Goal: Information Seeking & Learning: Learn about a topic

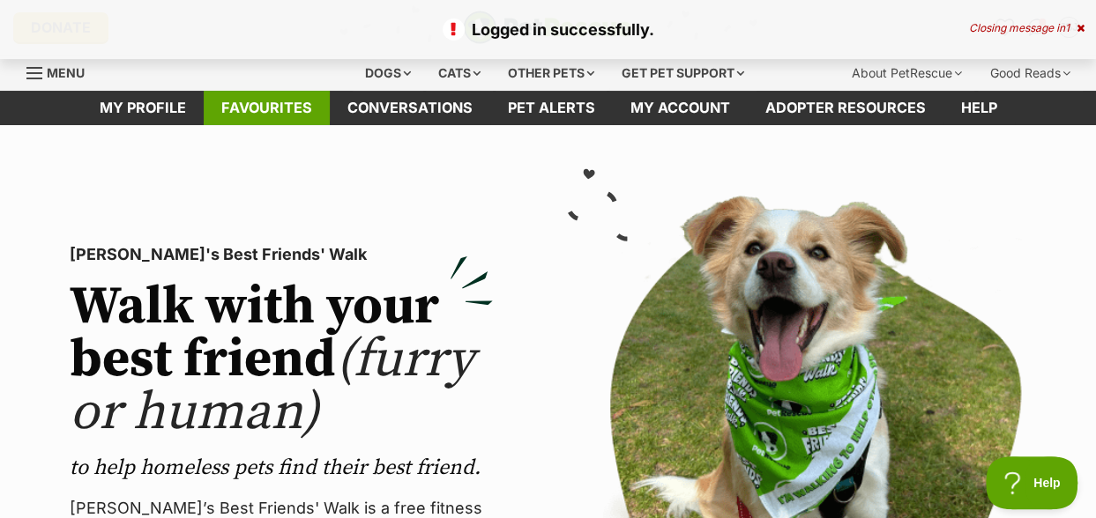
click at [262, 114] on link "Favourites" at bounding box center [267, 108] width 126 height 34
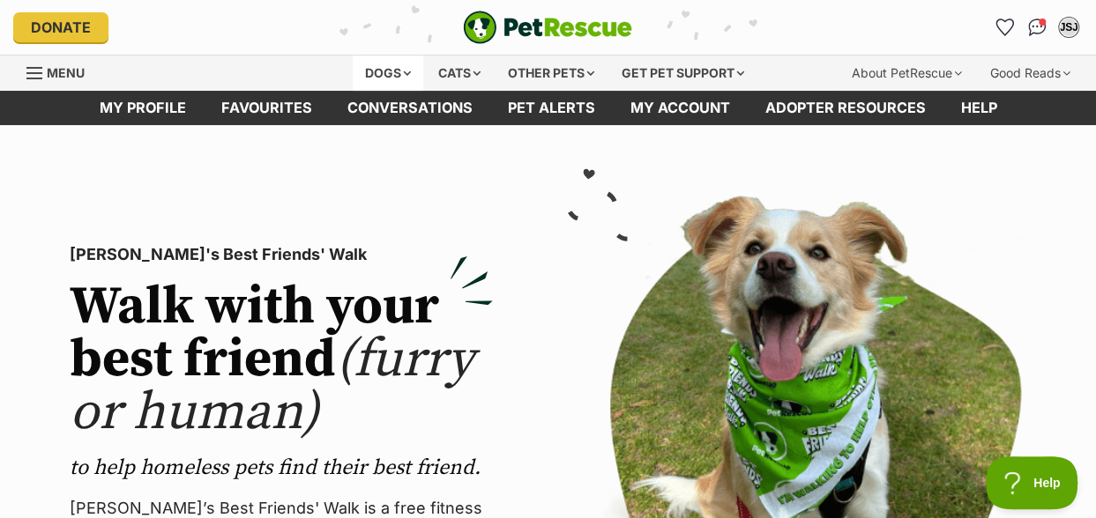
click at [381, 70] on div "Dogs" at bounding box center [388, 73] width 71 height 35
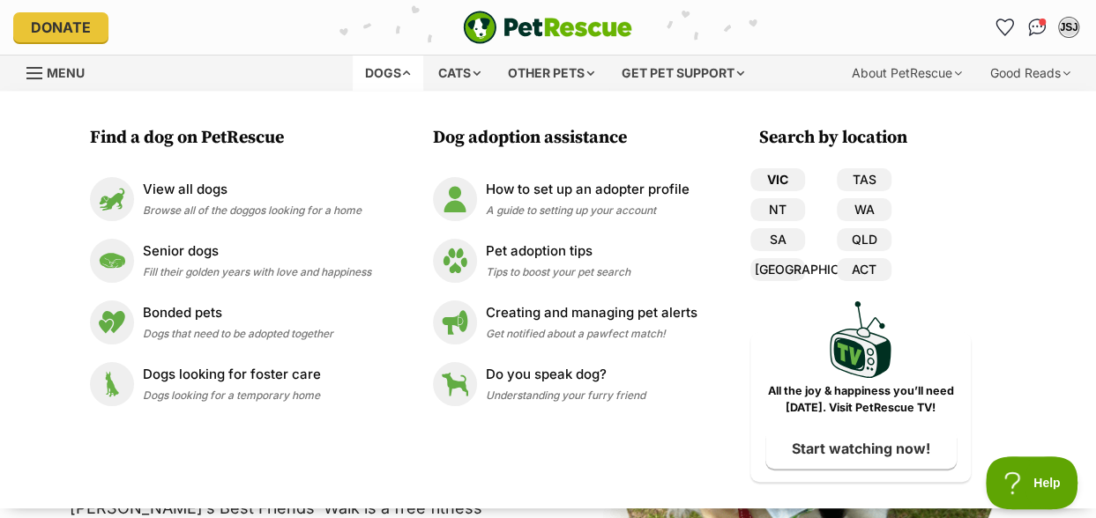
click at [770, 177] on link "VIC" at bounding box center [777, 179] width 55 height 23
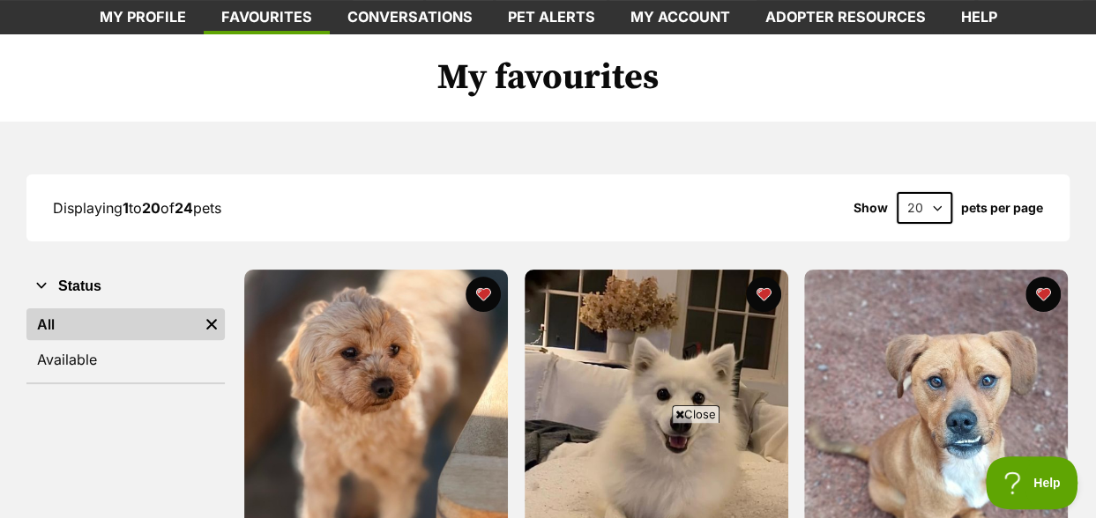
scroll to position [176, 0]
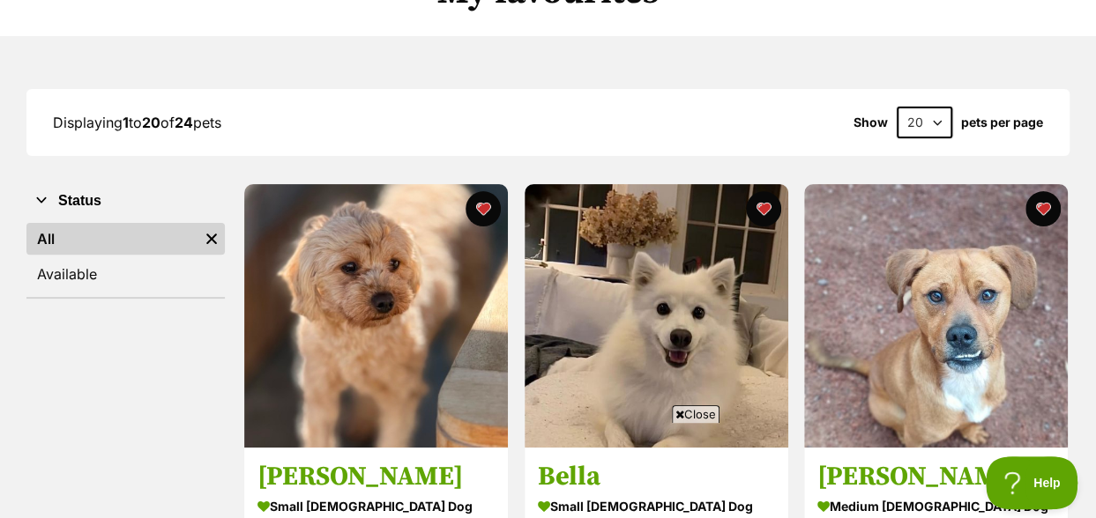
click at [702, 416] on span "Close" at bounding box center [696, 414] width 48 height 18
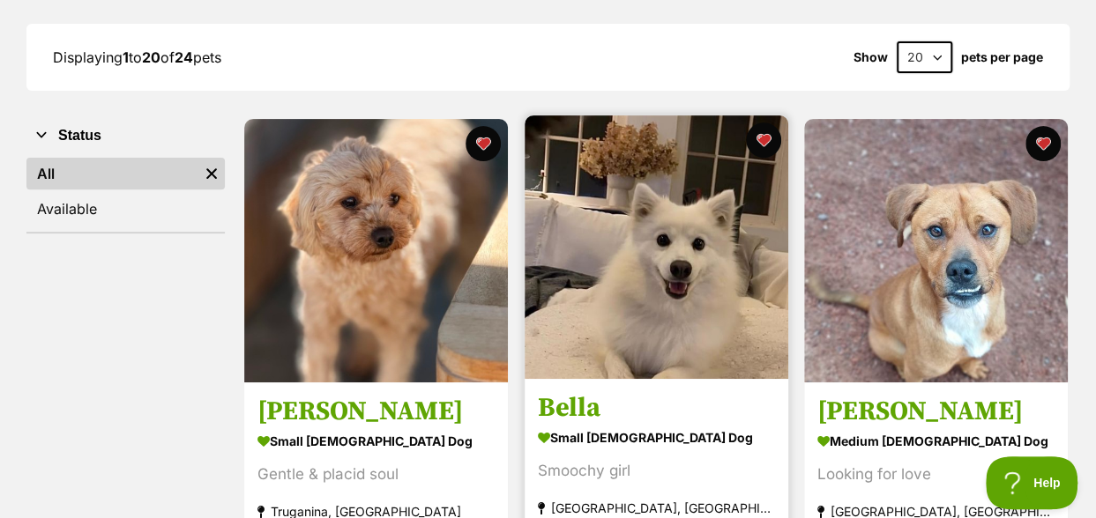
scroll to position [264, 0]
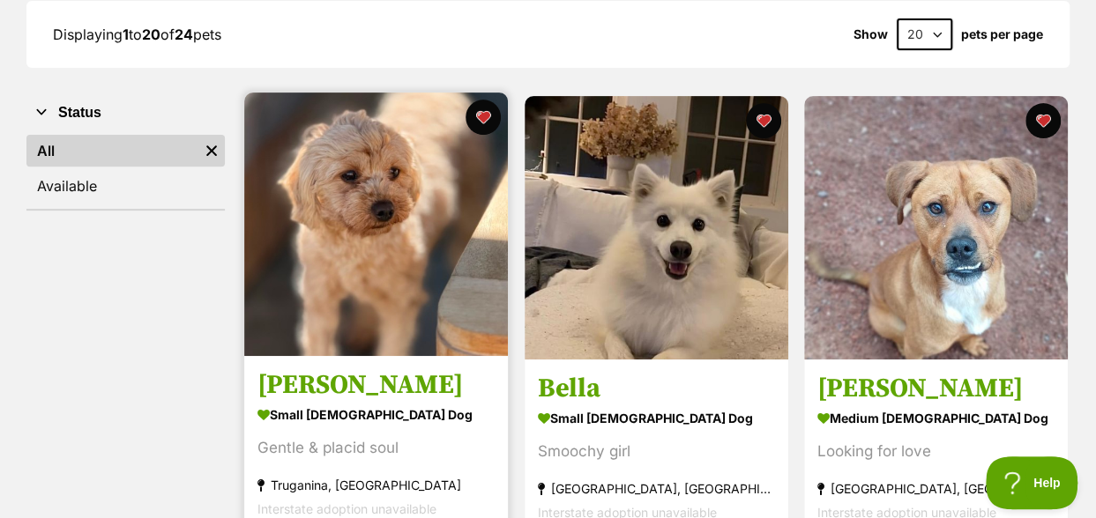
click at [413, 235] on img at bounding box center [376, 225] width 264 height 264
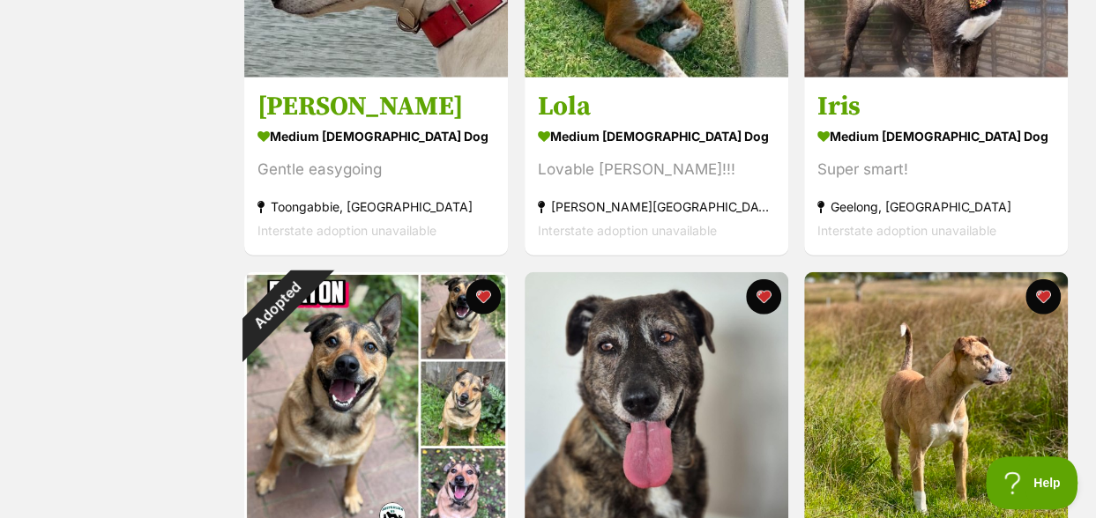
scroll to position [2468, 0]
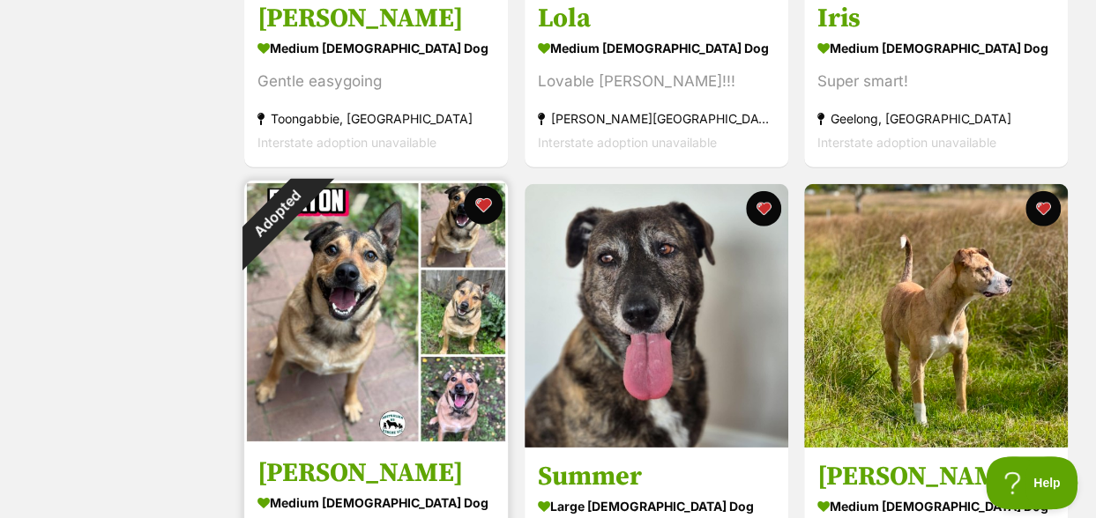
click at [483, 206] on button "favourite" at bounding box center [483, 205] width 39 height 39
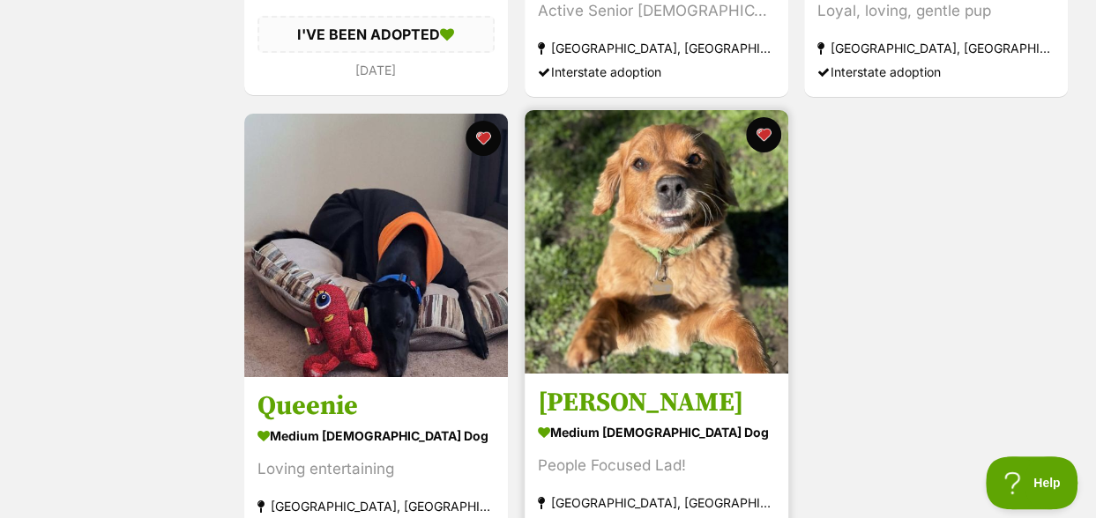
scroll to position [3261, 0]
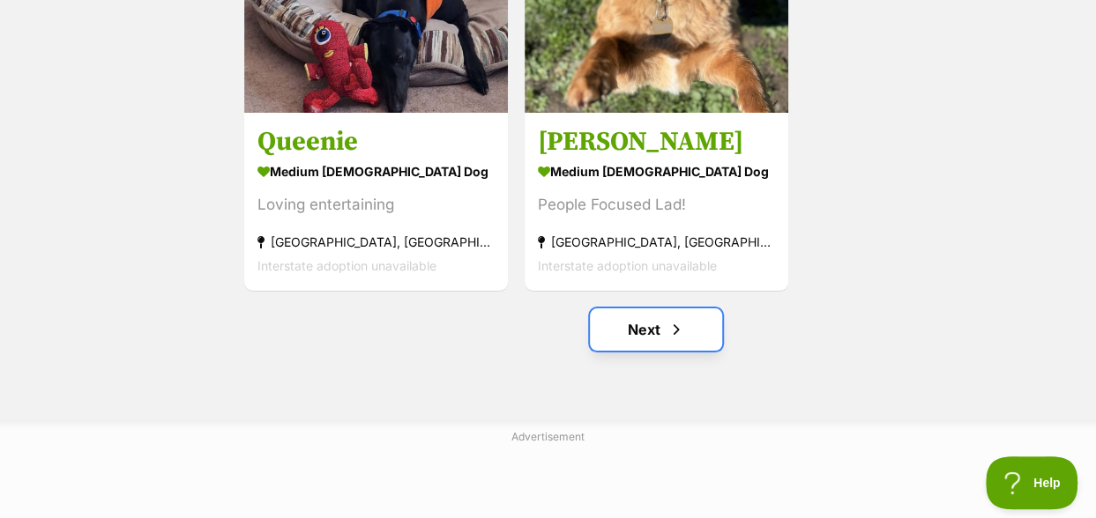
click at [635, 325] on link "Next" at bounding box center [656, 330] width 132 height 42
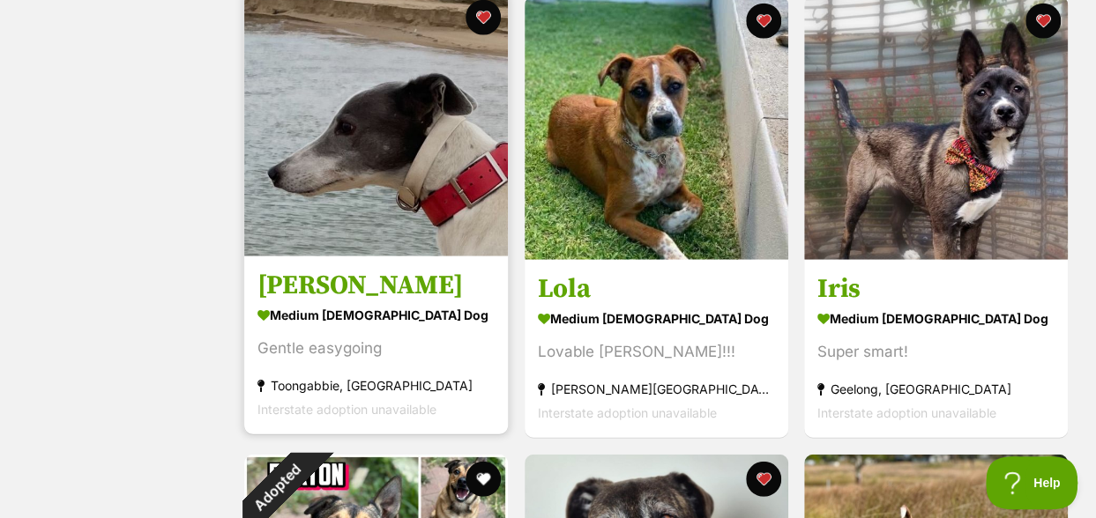
scroll to position [2027, 0]
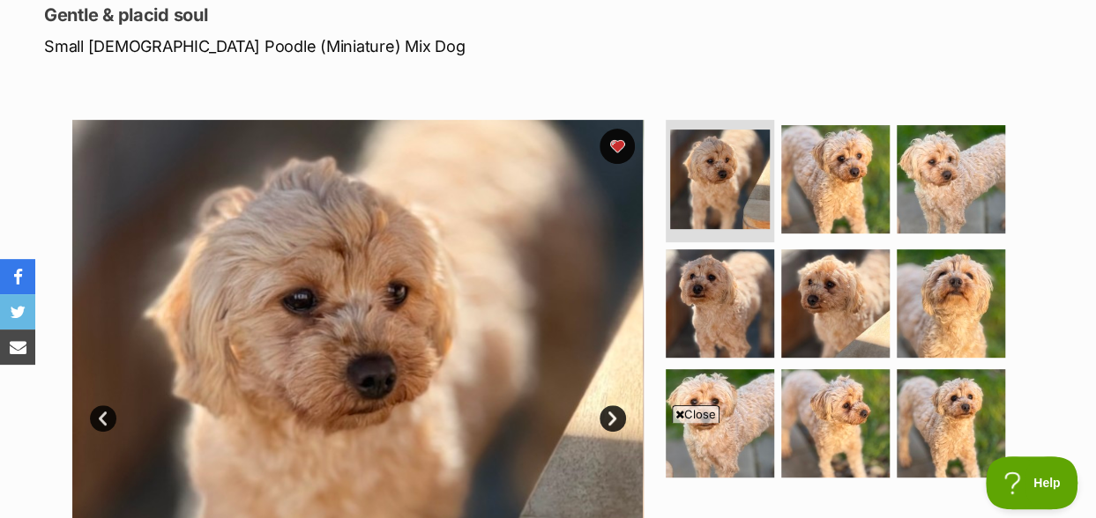
scroll to position [264, 0]
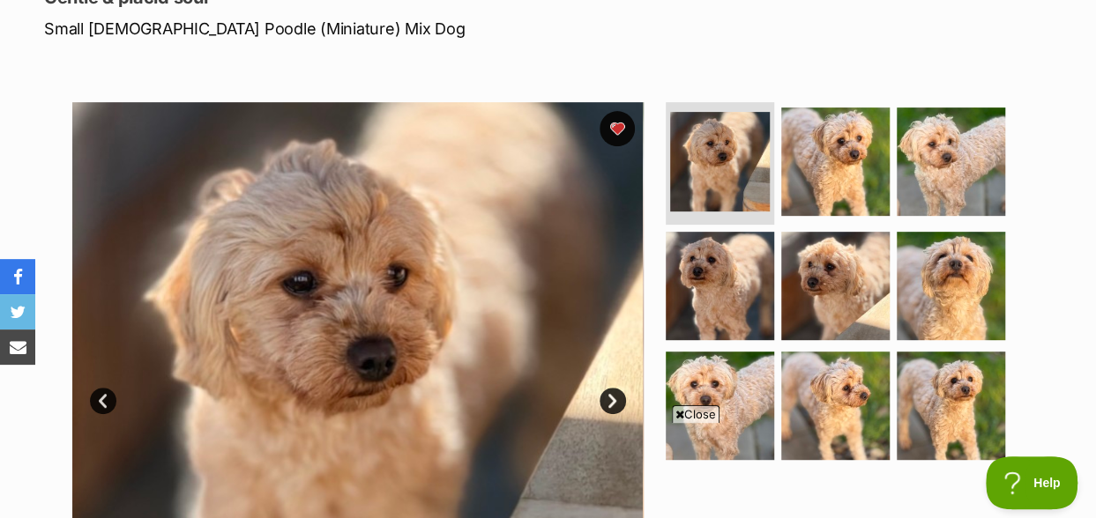
click at [699, 413] on span "Close" at bounding box center [696, 414] width 48 height 18
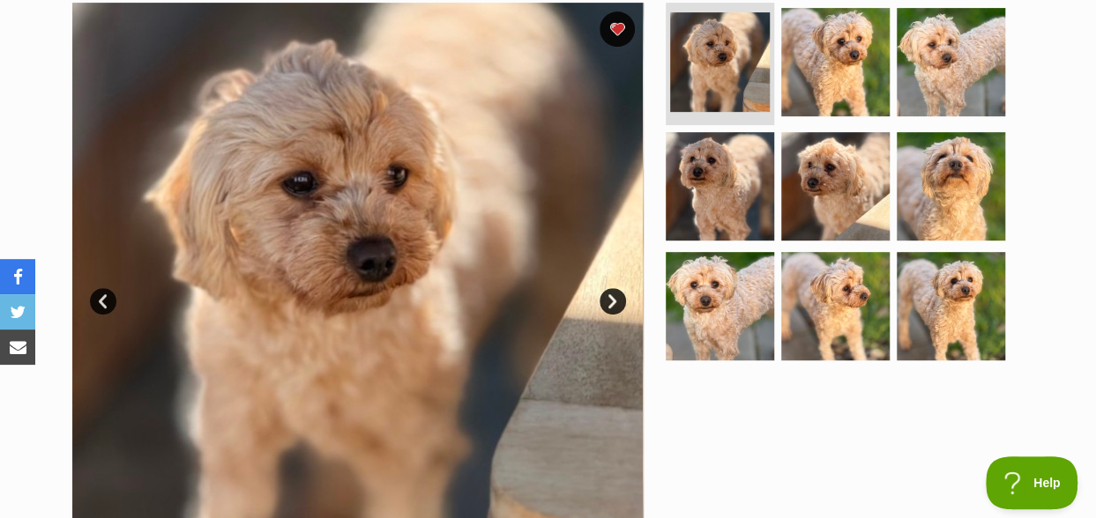
scroll to position [0, 0]
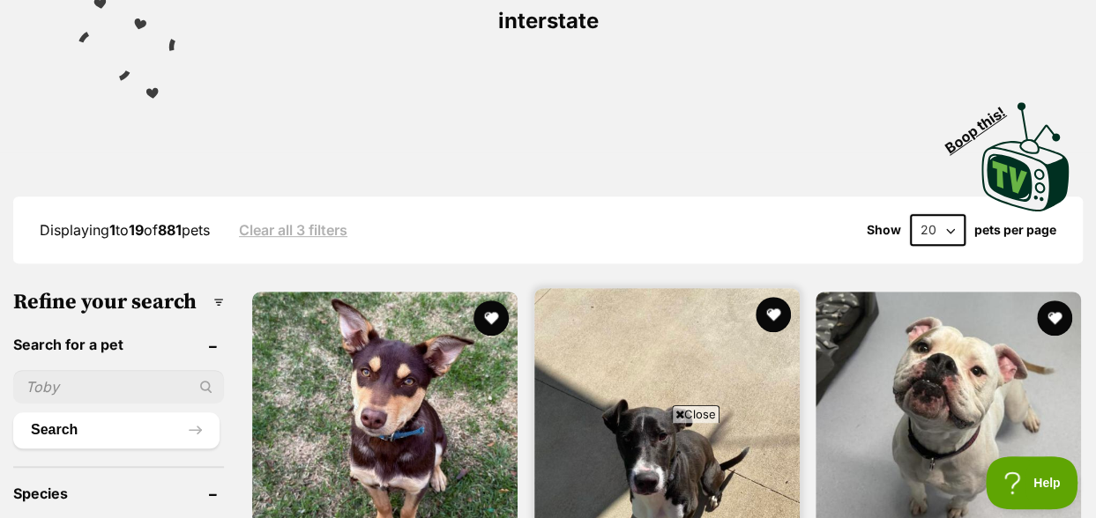
scroll to position [353, 0]
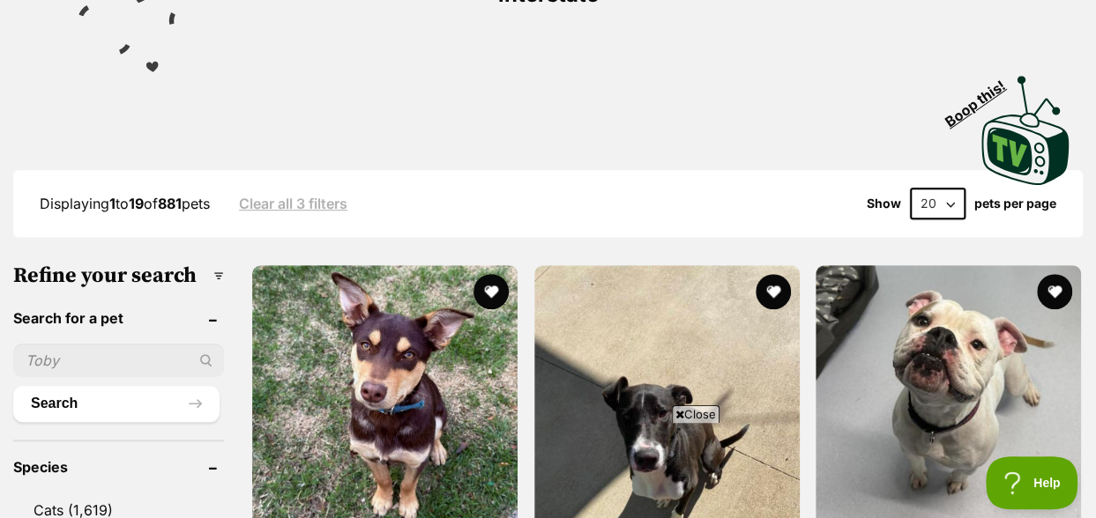
click at [687, 413] on span "Close" at bounding box center [696, 414] width 48 height 18
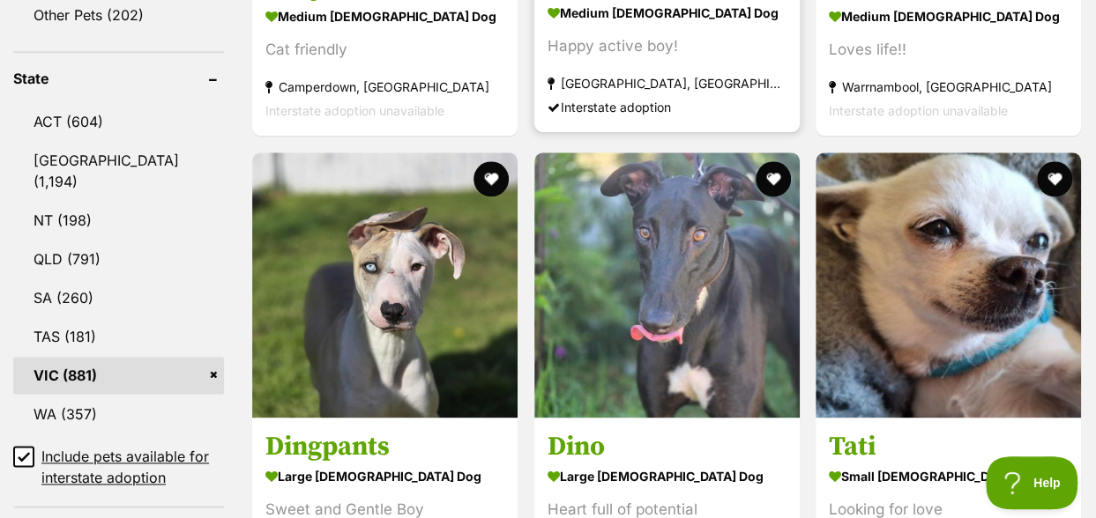
scroll to position [970, 0]
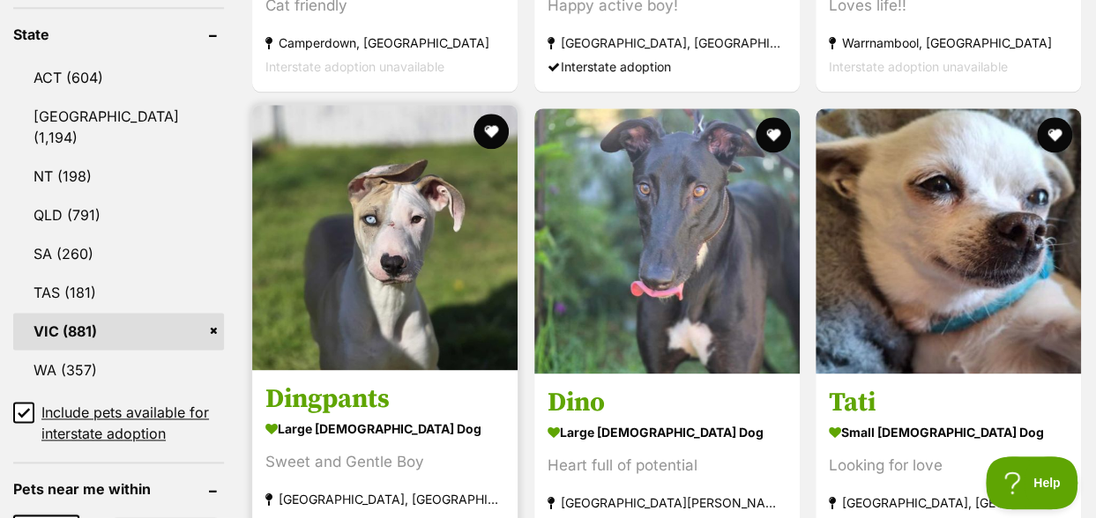
click at [415, 215] on img at bounding box center [384, 237] width 265 height 265
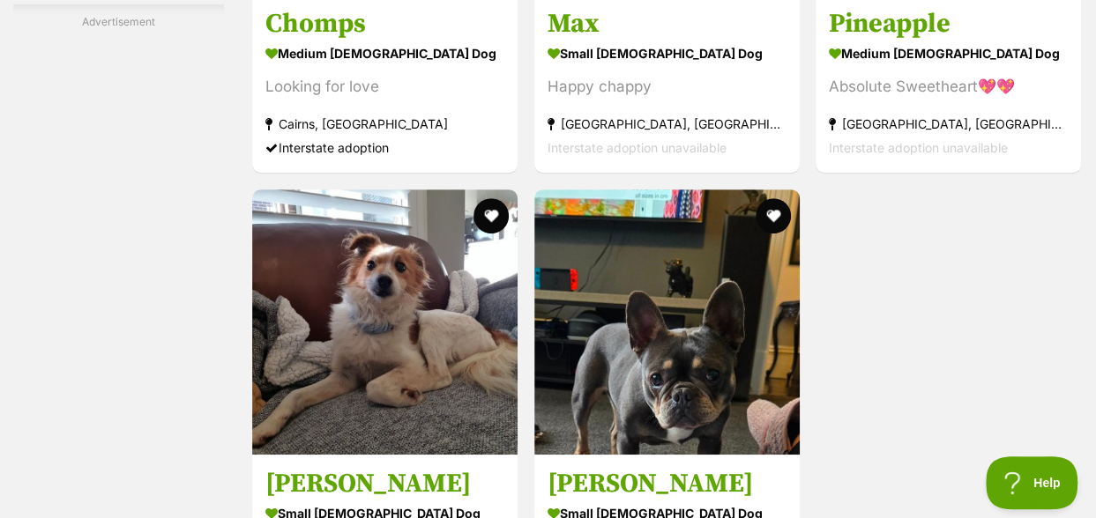
scroll to position [3614, 0]
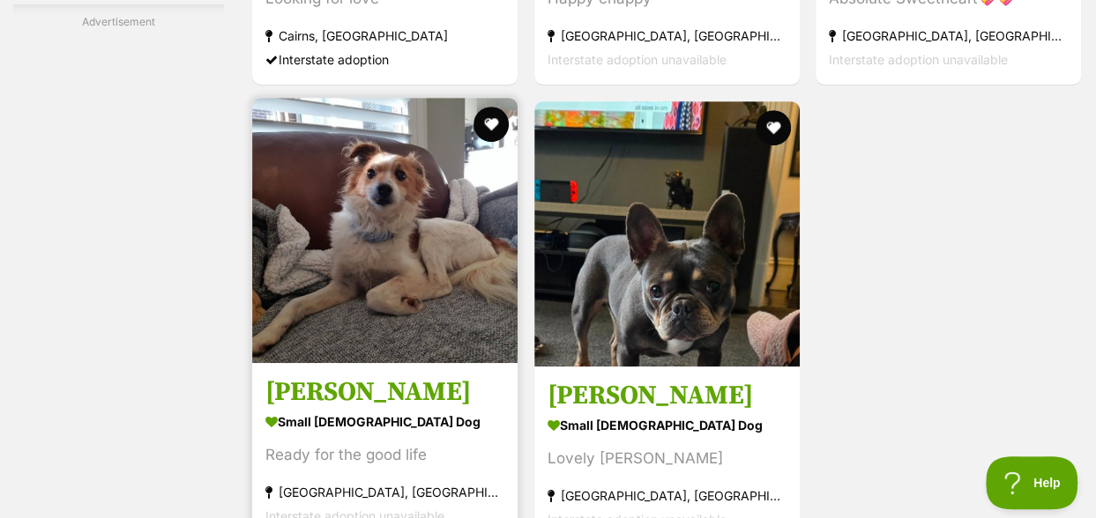
click at [351, 217] on img at bounding box center [384, 230] width 265 height 265
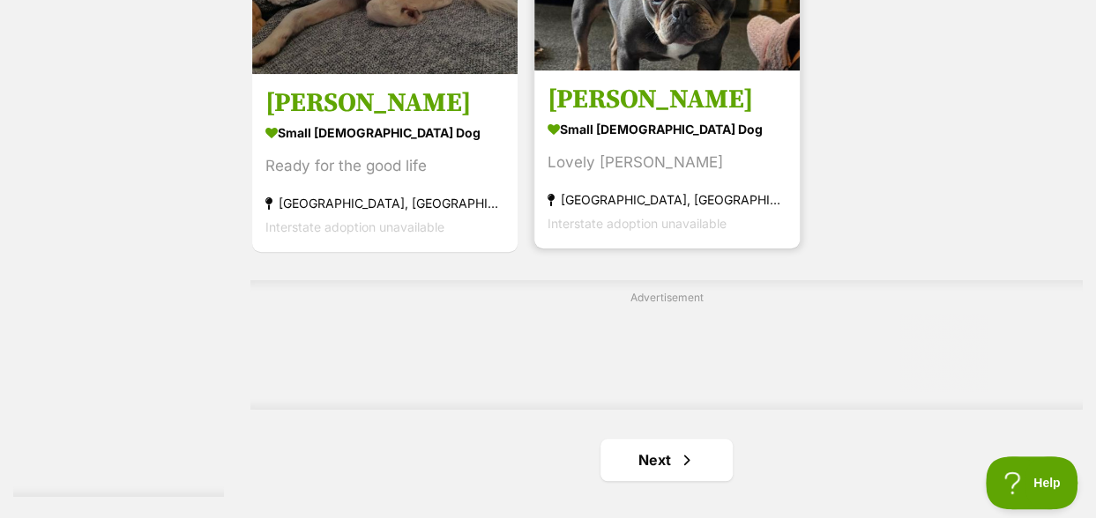
scroll to position [3967, 0]
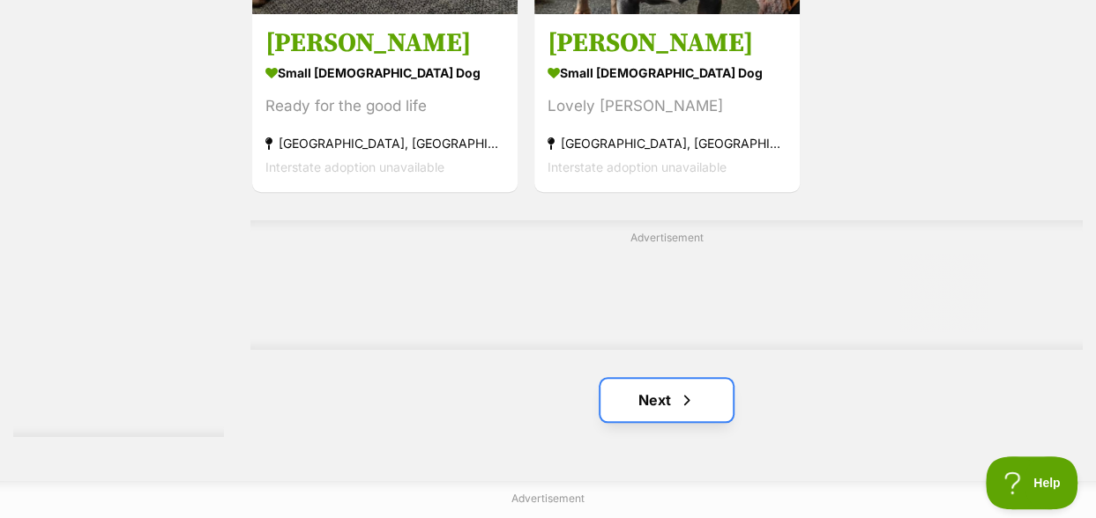
click at [654, 379] on link "Next" at bounding box center [666, 400] width 132 height 42
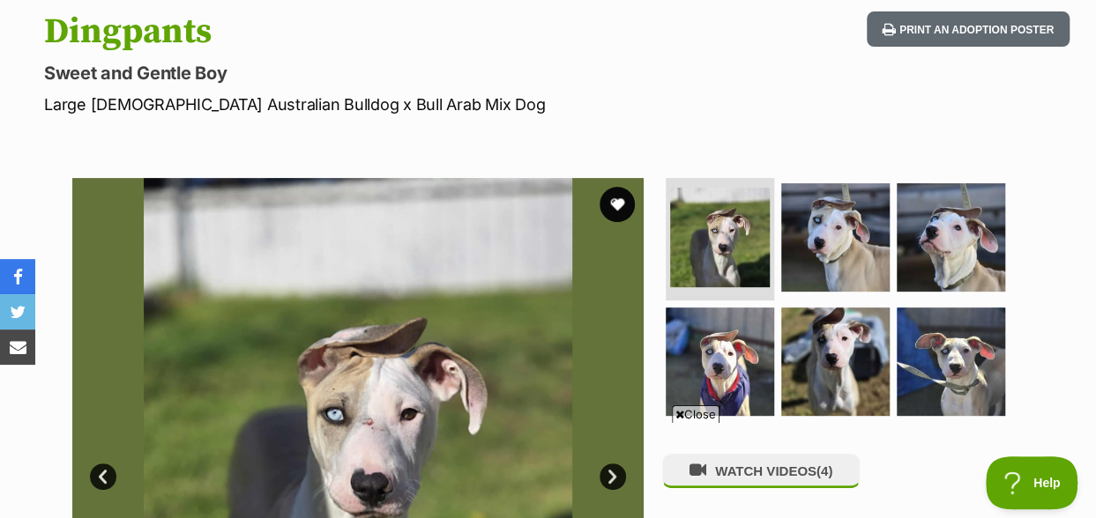
scroll to position [264, 0]
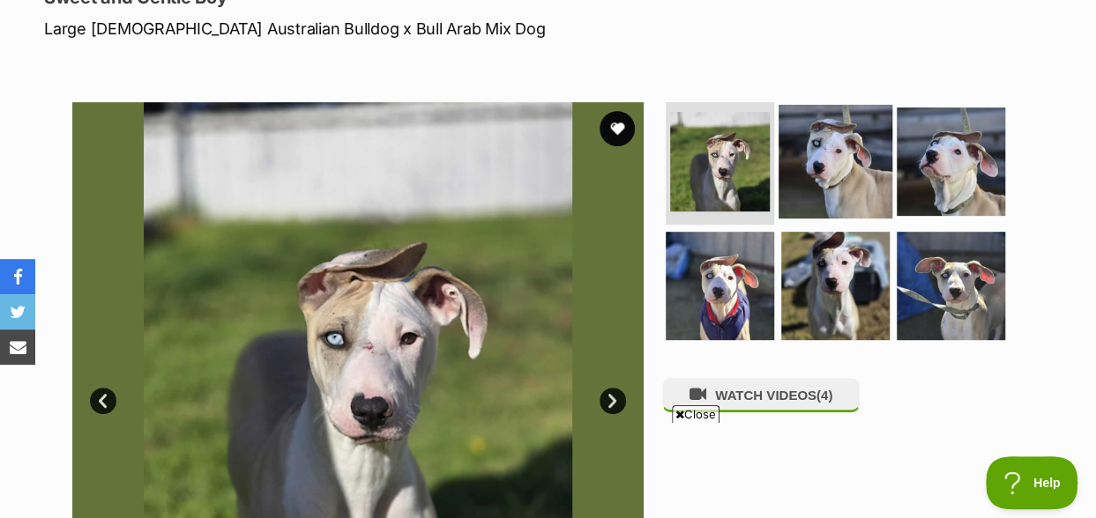
click at [830, 168] on img at bounding box center [835, 161] width 114 height 114
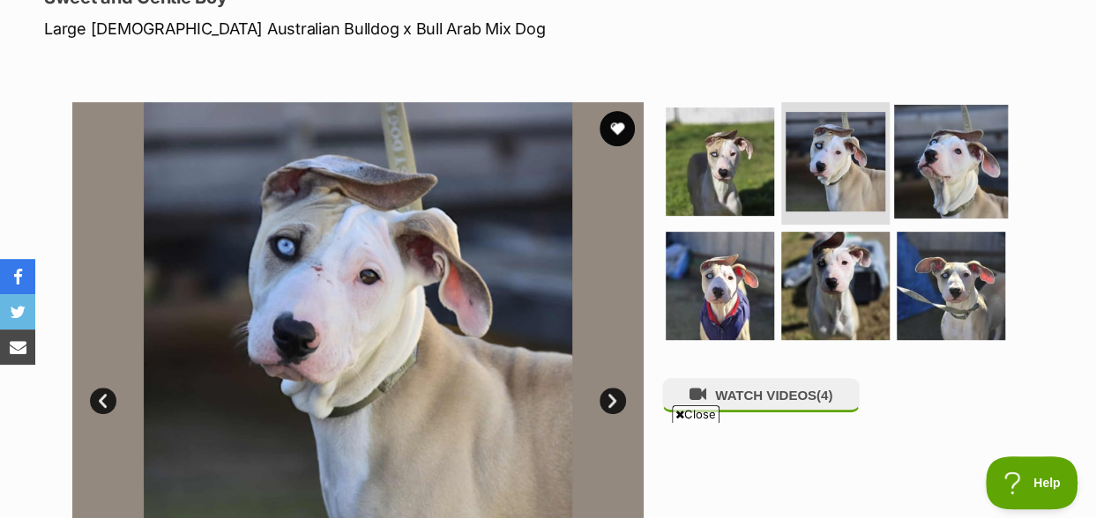
click at [959, 145] on img at bounding box center [951, 161] width 114 height 114
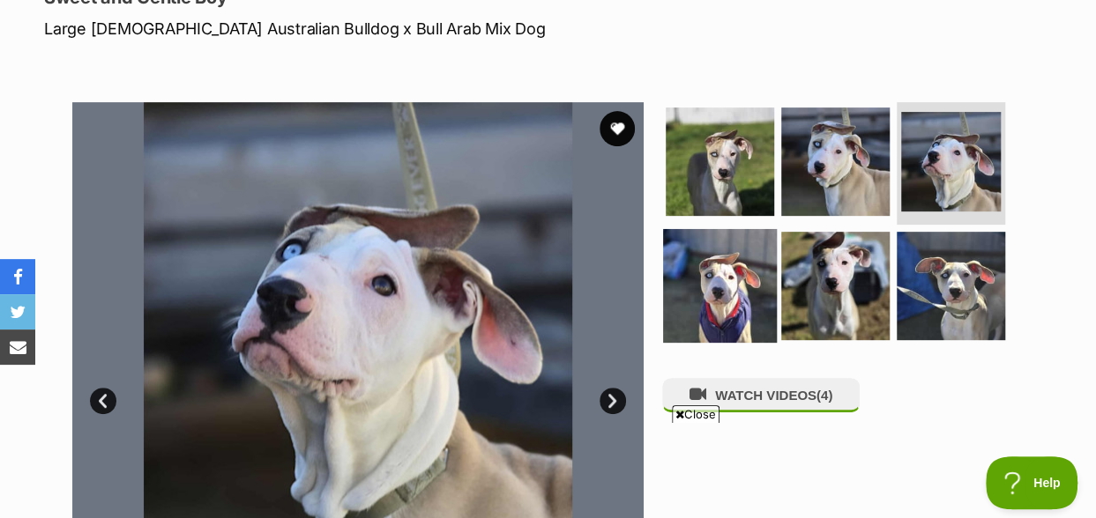
click at [718, 299] on img at bounding box center [720, 286] width 114 height 114
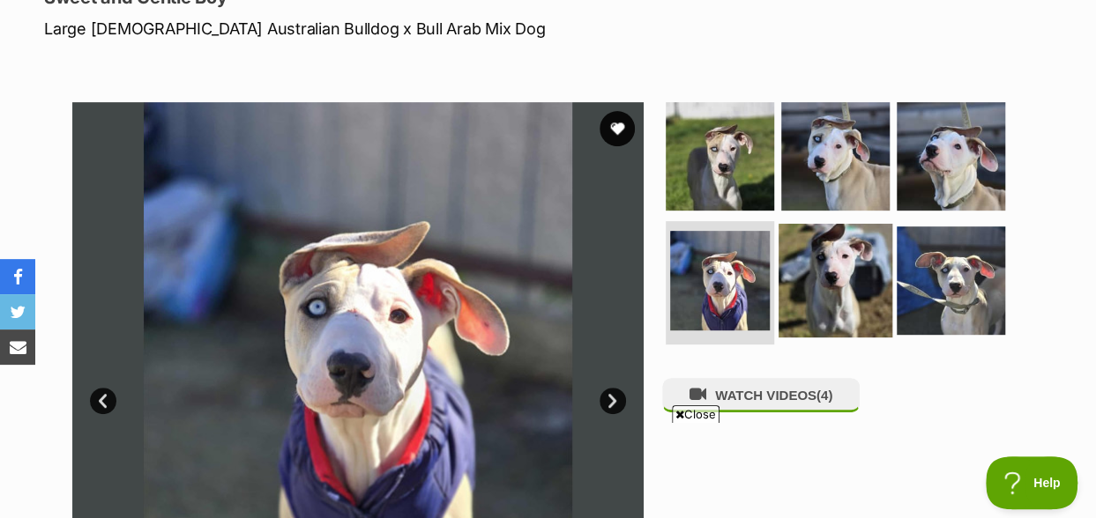
click at [818, 285] on img at bounding box center [835, 281] width 114 height 114
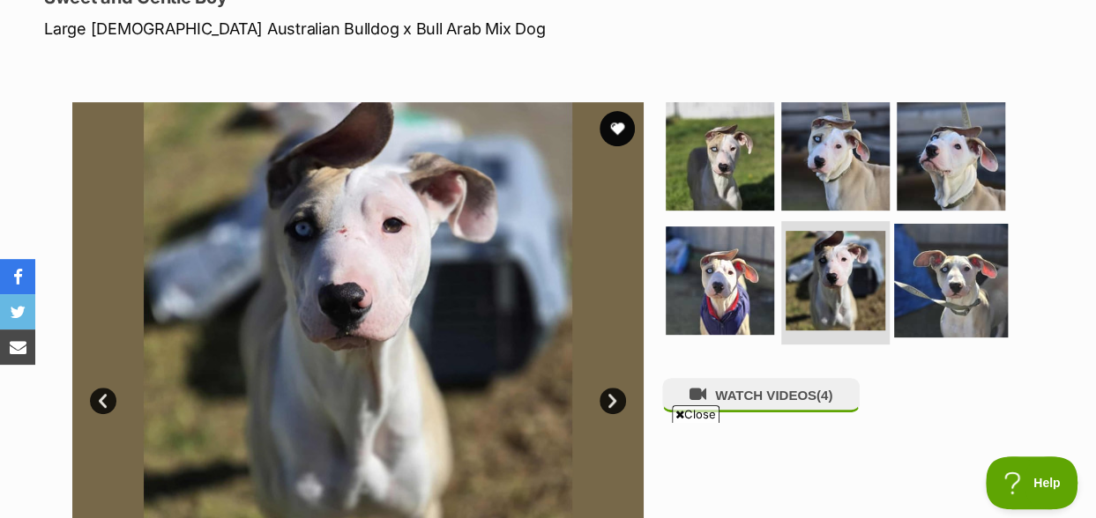
click at [945, 285] on img at bounding box center [951, 281] width 114 height 114
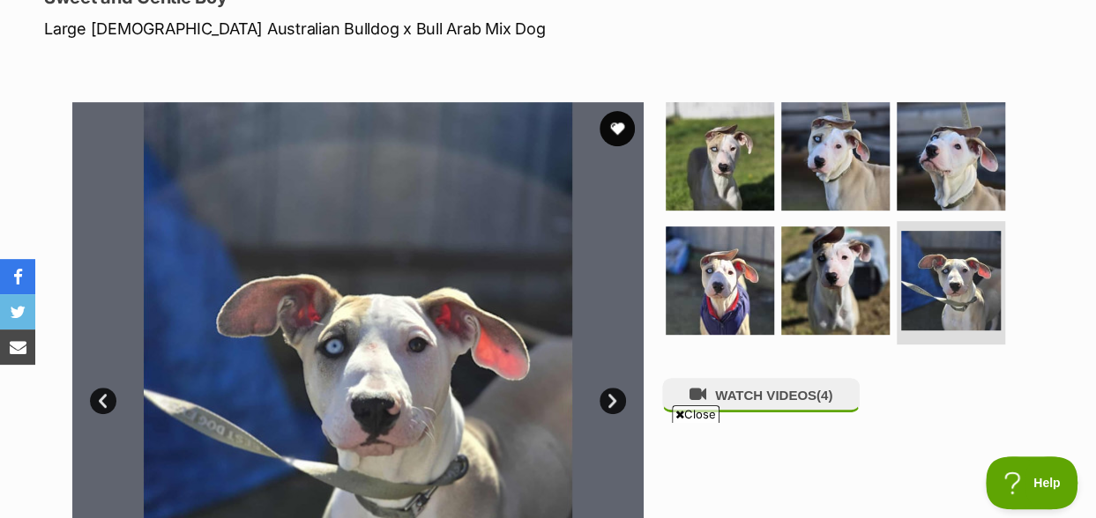
click at [694, 410] on span "Close" at bounding box center [696, 414] width 48 height 18
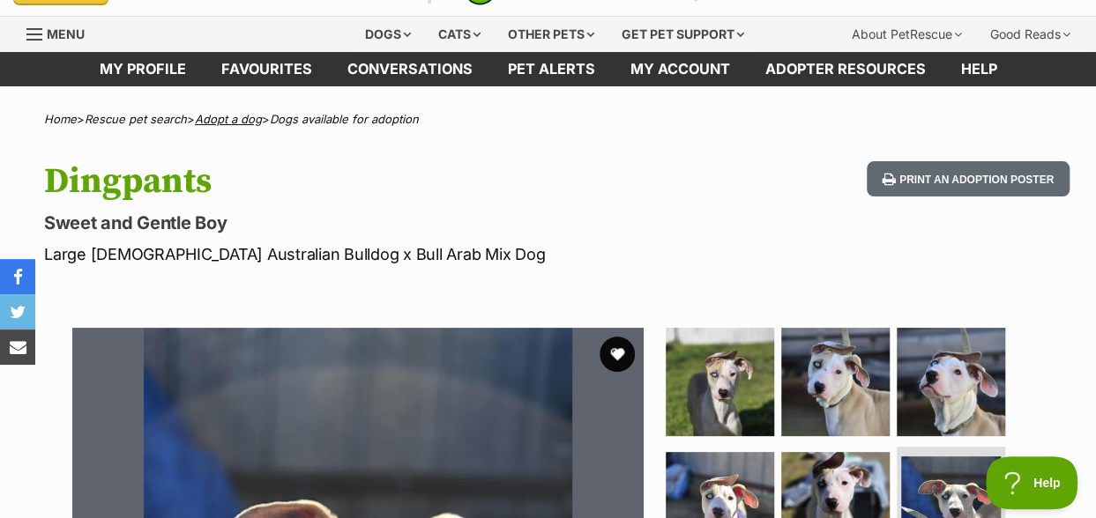
scroll to position [0, 0]
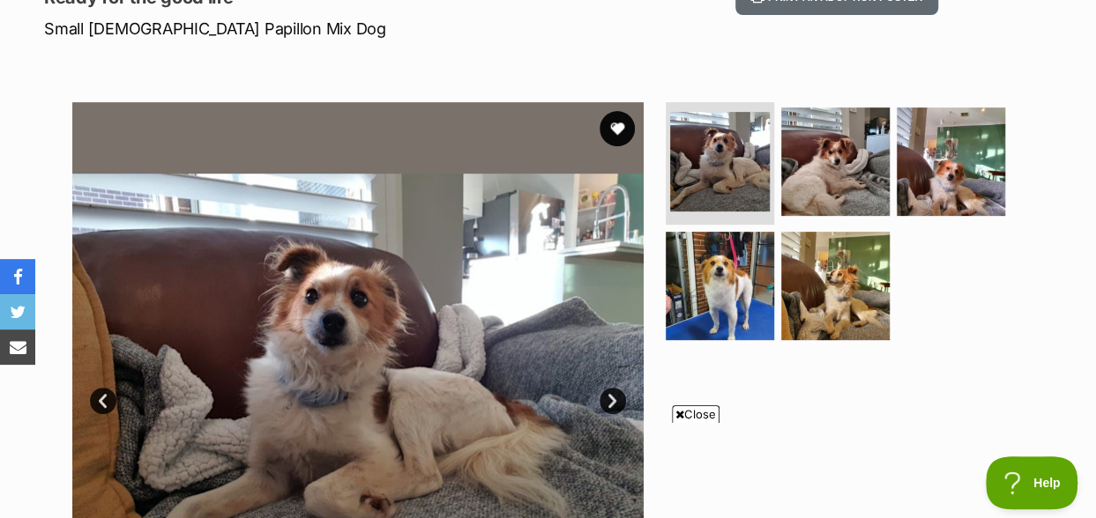
click at [705, 411] on span "Close" at bounding box center [696, 414] width 48 height 18
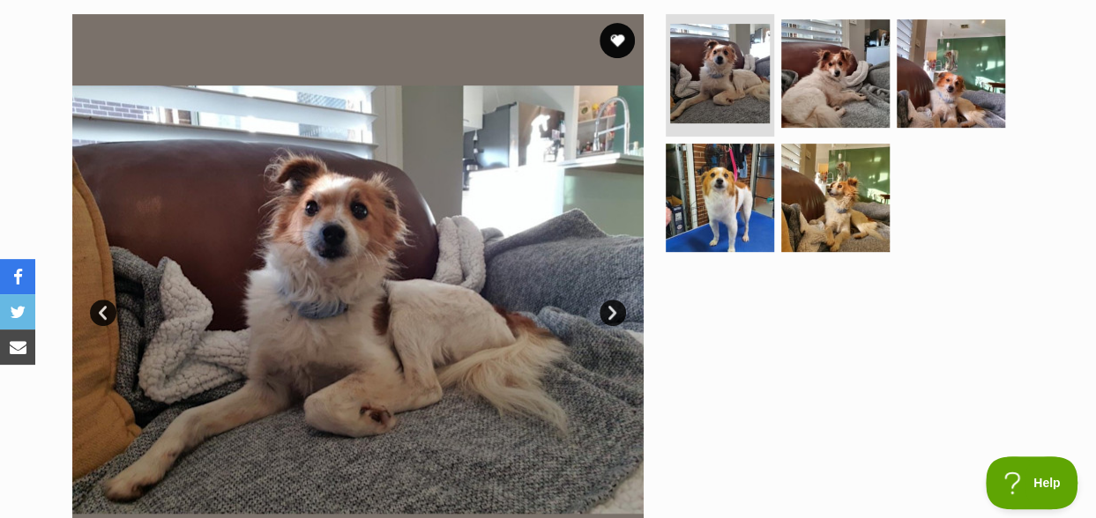
click at [608, 314] on link "Next" at bounding box center [612, 313] width 26 height 26
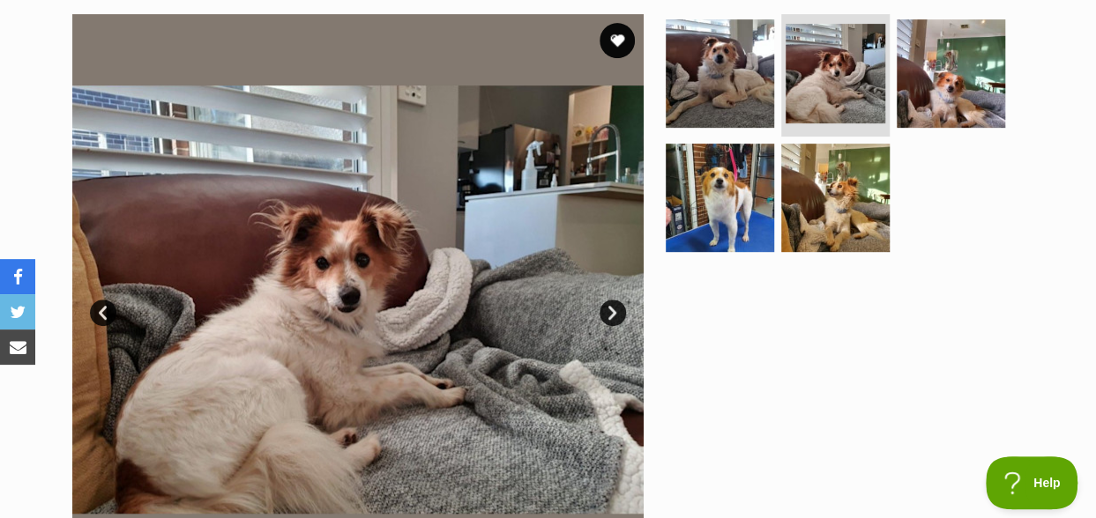
click at [608, 314] on link "Next" at bounding box center [612, 313] width 26 height 26
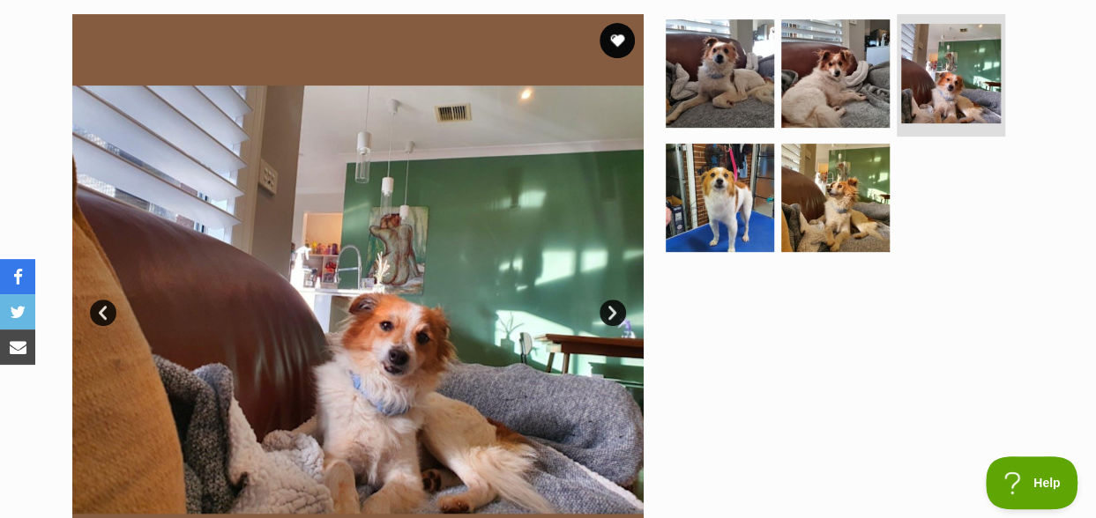
click at [608, 314] on link "Next" at bounding box center [612, 313] width 26 height 26
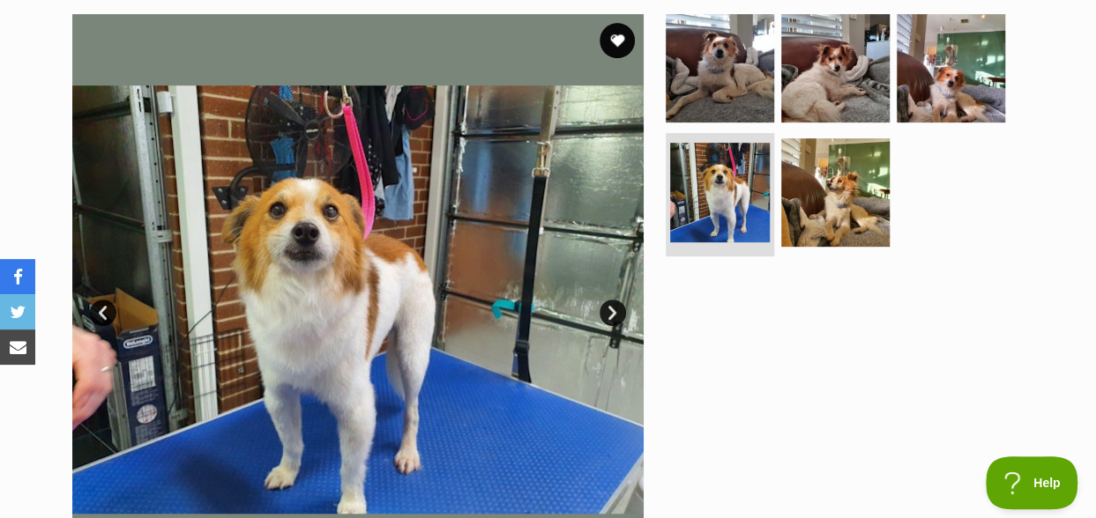
click at [608, 313] on link "Next" at bounding box center [612, 313] width 26 height 26
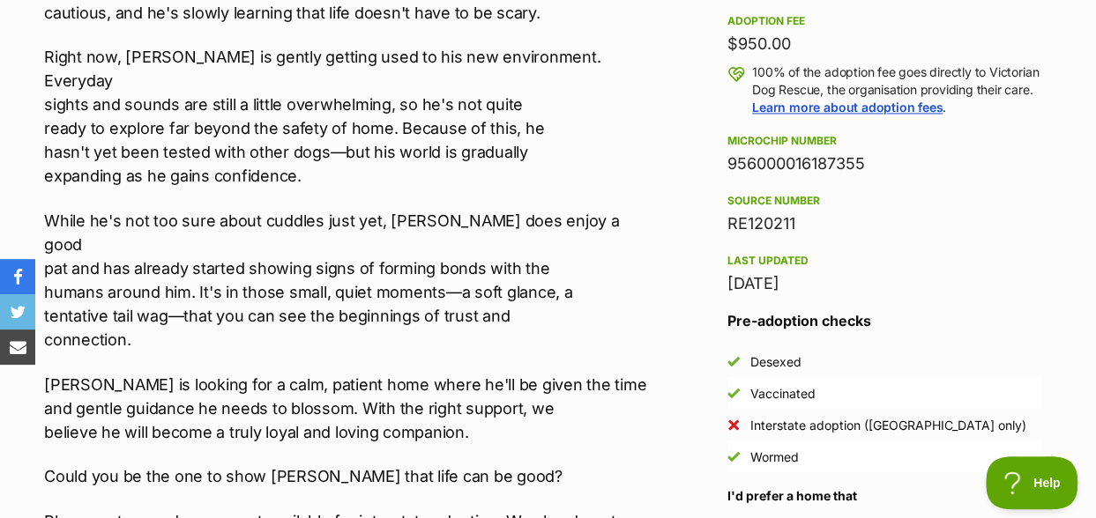
scroll to position [1322, 0]
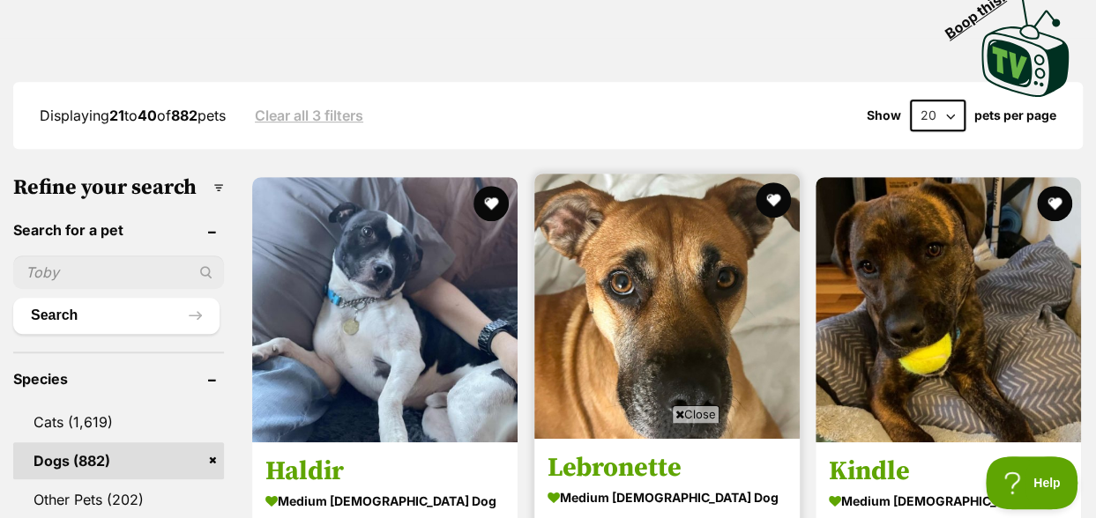
click at [689, 419] on span "Close" at bounding box center [696, 414] width 48 height 18
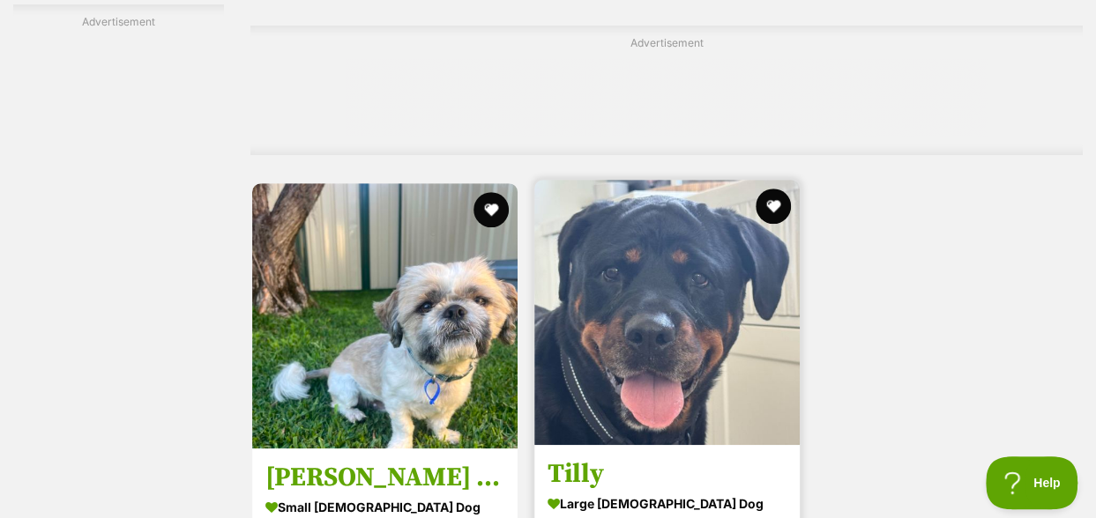
scroll to position [3790, 0]
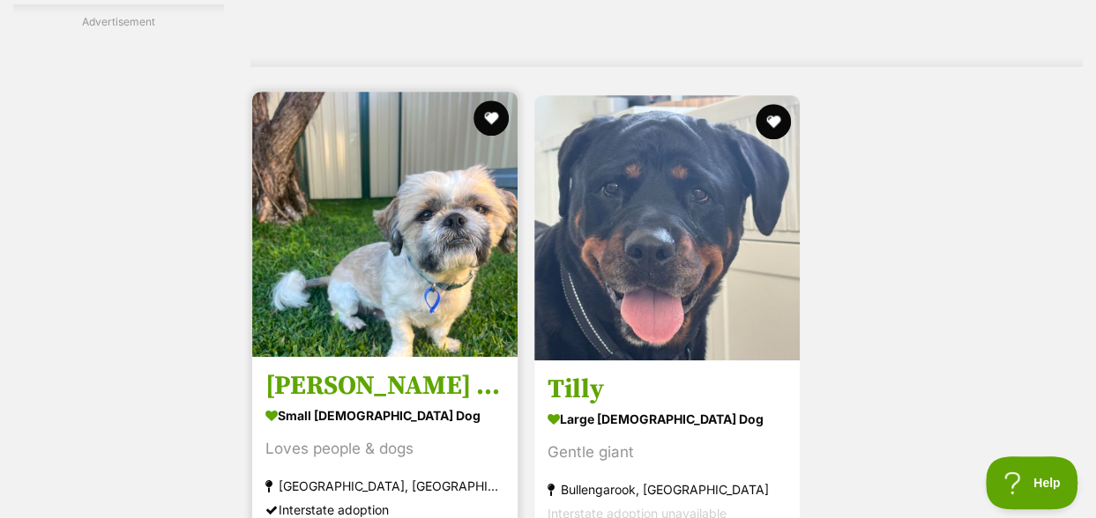
click at [398, 259] on img at bounding box center [384, 224] width 265 height 265
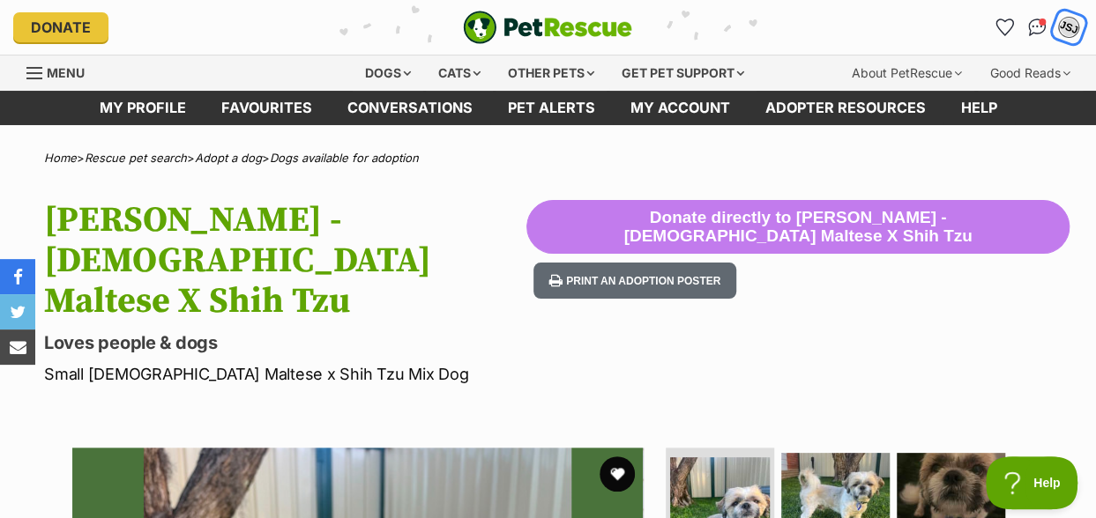
click at [1067, 32] on div "JSJ" at bounding box center [1068, 27] width 23 height 23
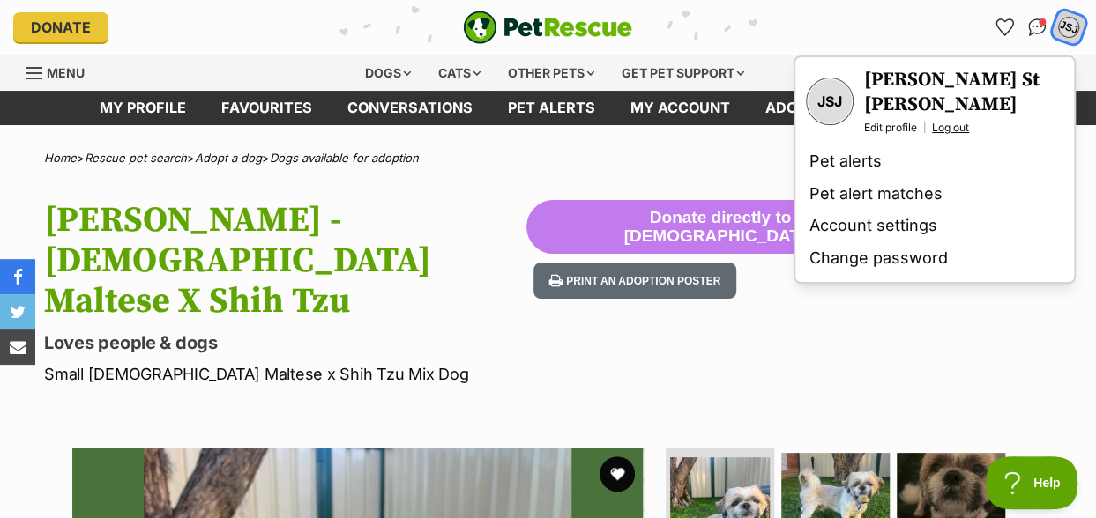
click at [956, 121] on link "Log out" at bounding box center [950, 128] width 37 height 14
